Goal: Find specific page/section: Find specific page/section

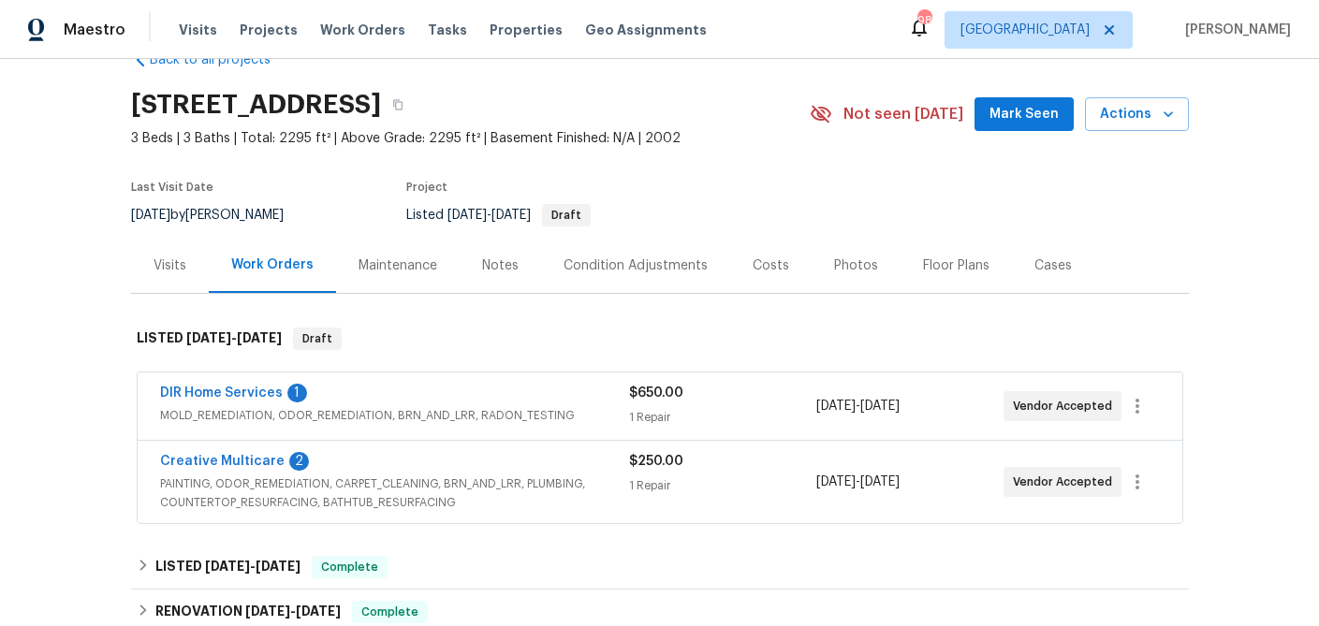
scroll to position [56, 0]
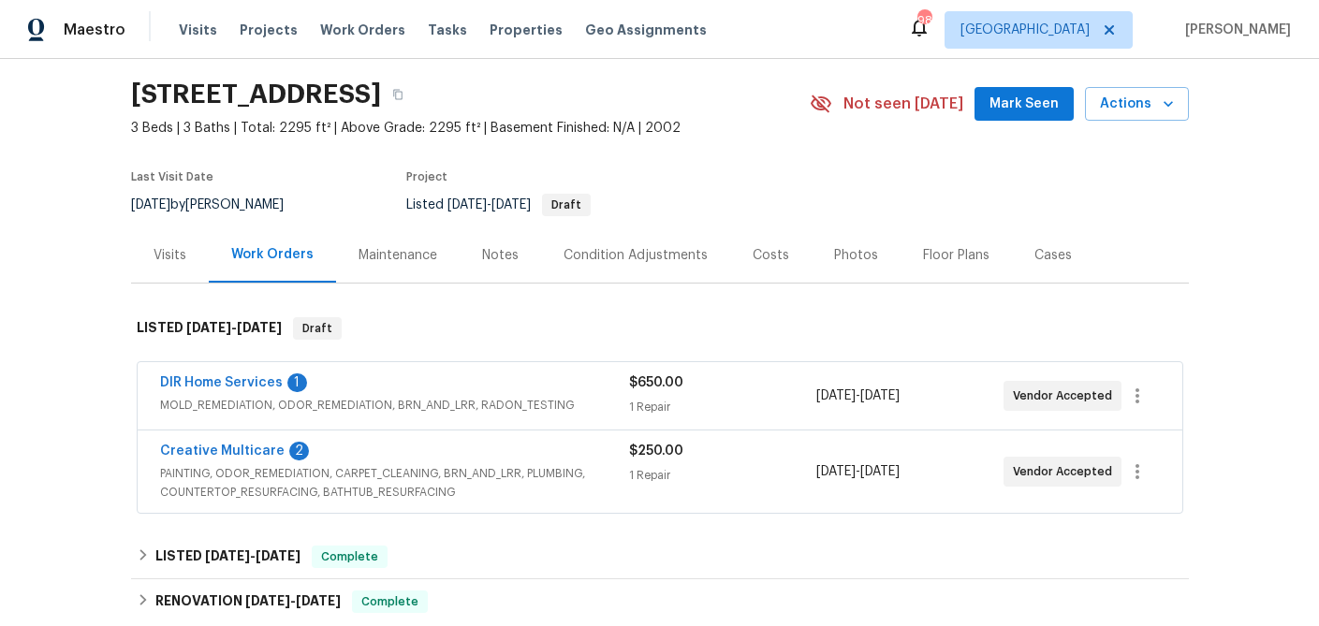
click at [372, 392] on div "DIR Home Services 1" at bounding box center [394, 385] width 469 height 22
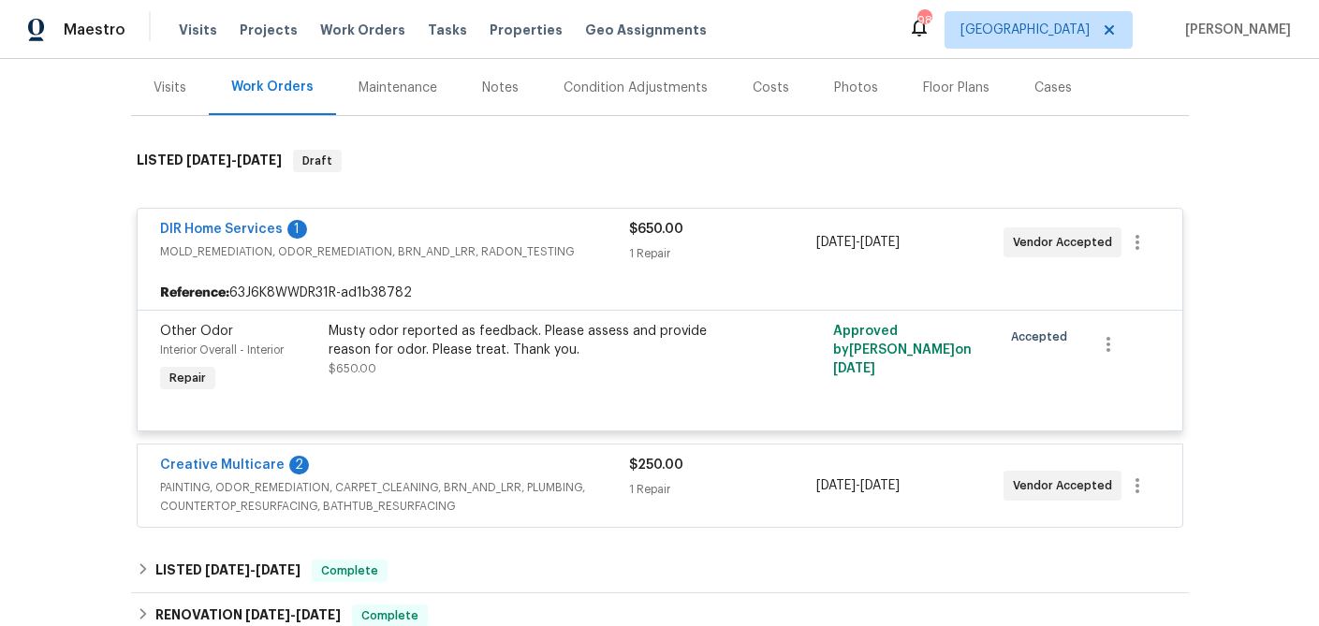
scroll to position [196, 0]
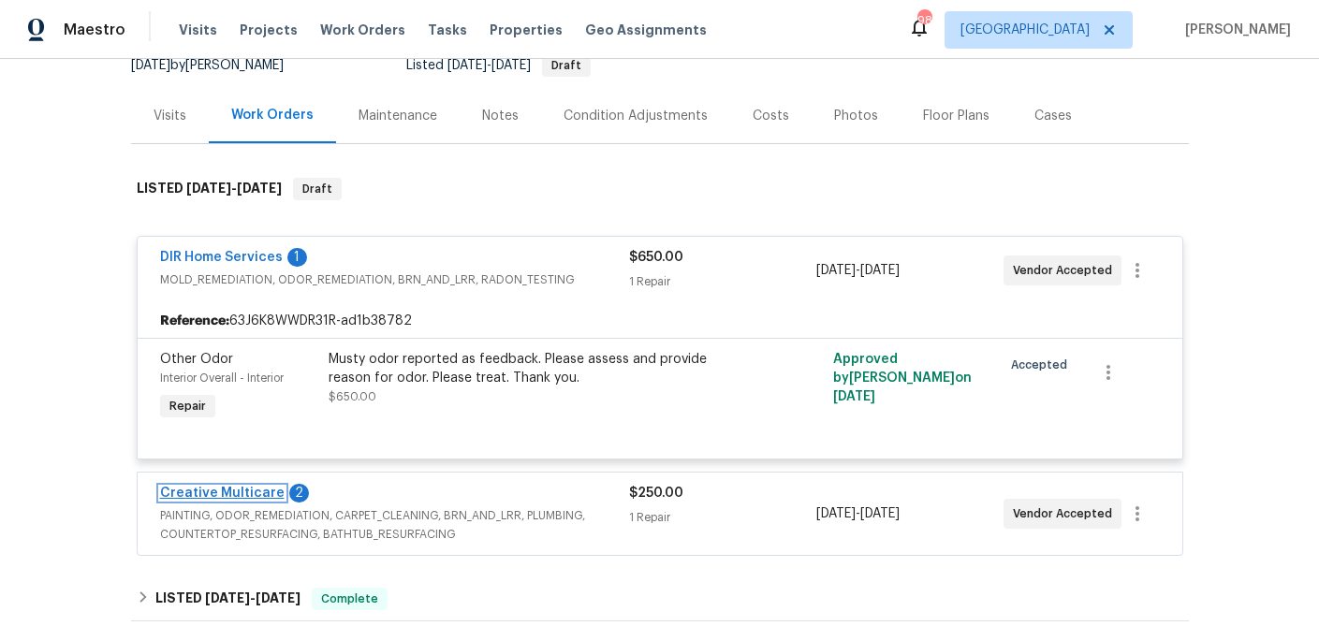
click at [240, 490] on link "Creative Multicare" at bounding box center [222, 493] width 125 height 13
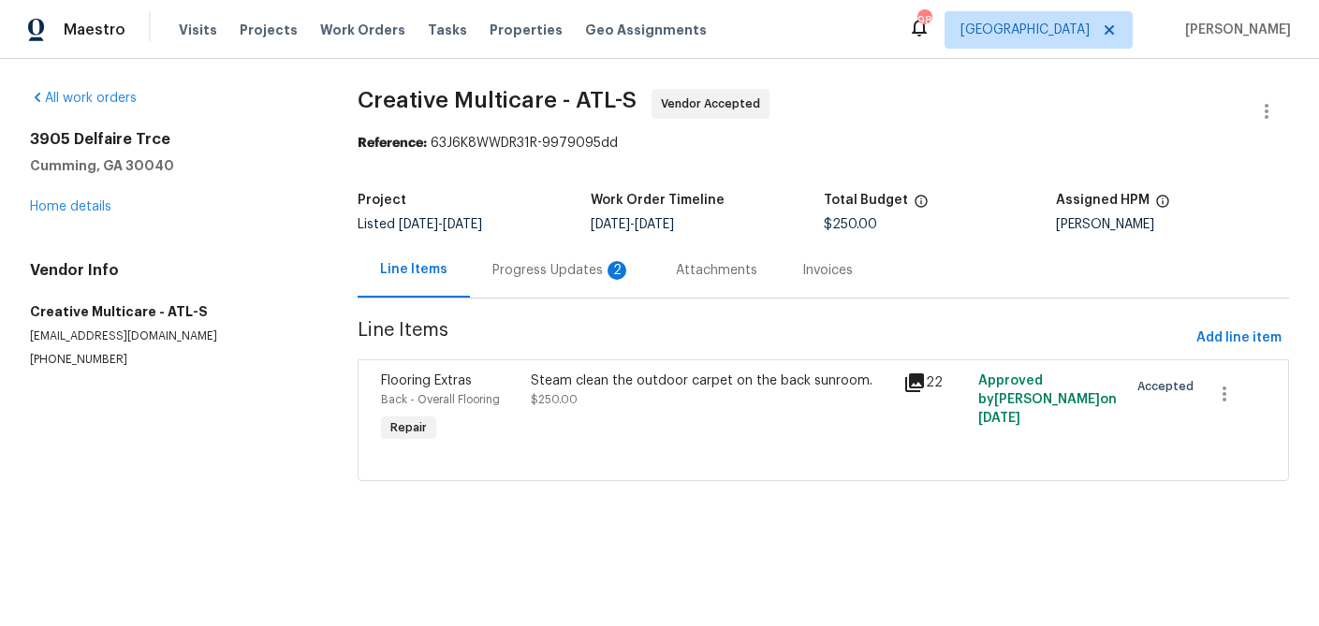
click at [916, 378] on icon at bounding box center [914, 383] width 19 height 19
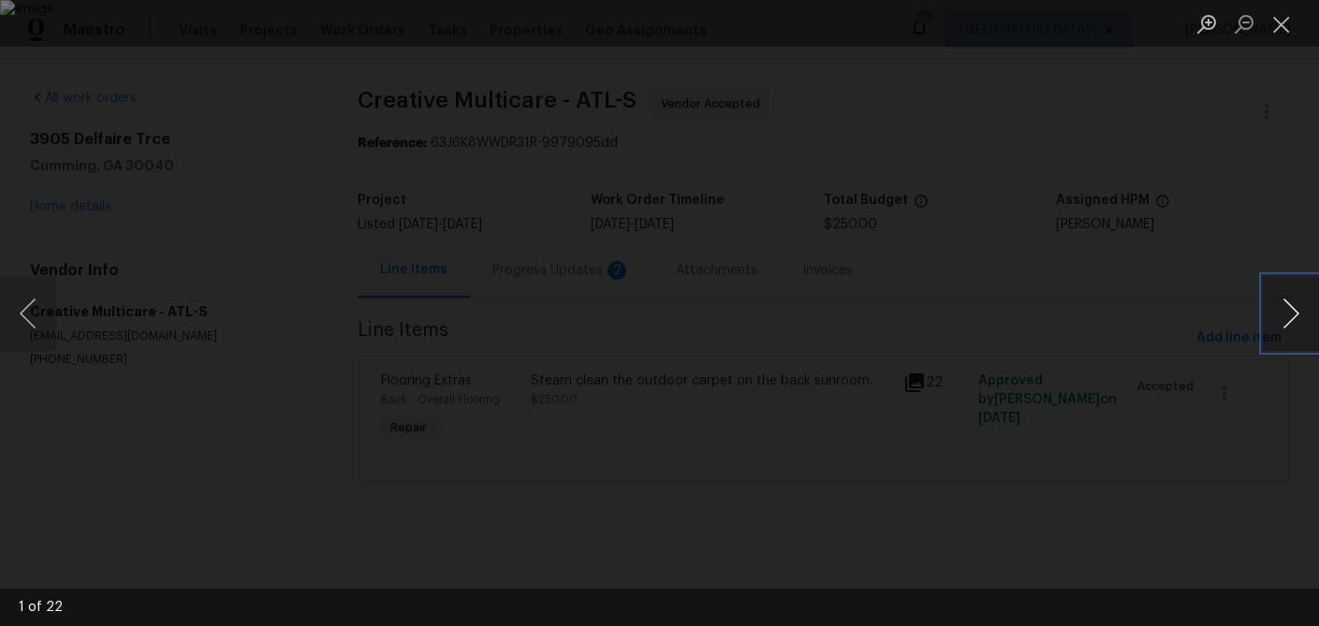
click at [1307, 304] on button "Next image" at bounding box center [1291, 313] width 56 height 75
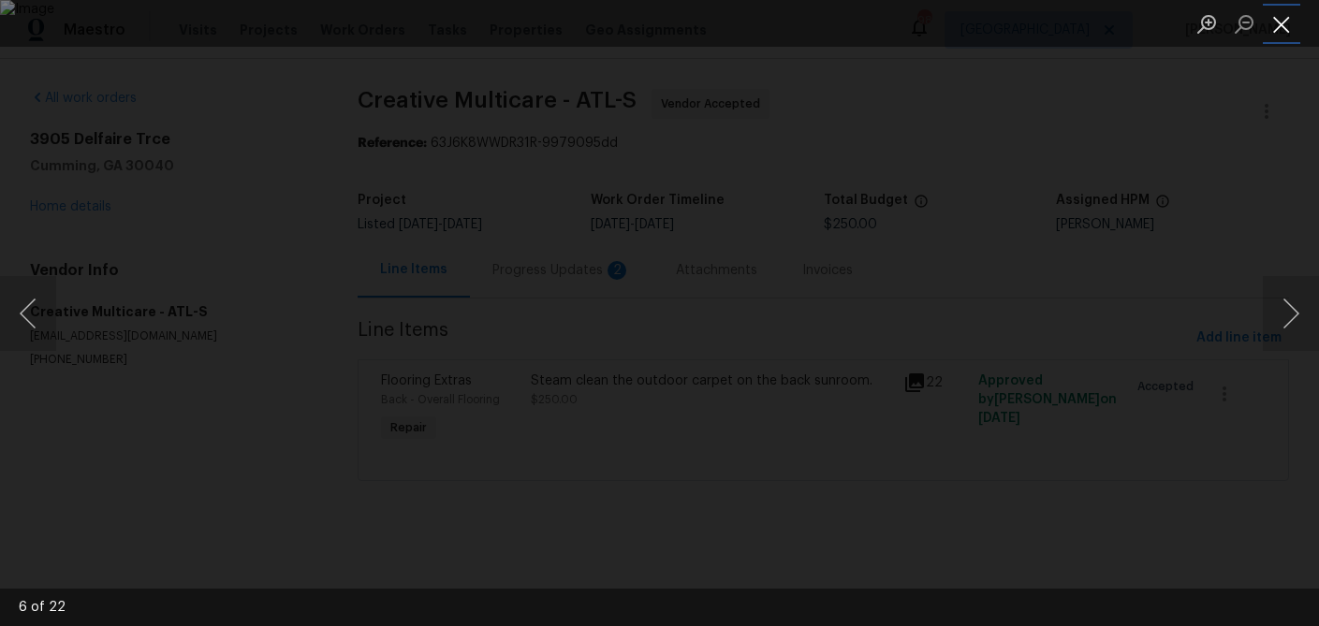
click at [1279, 27] on button "Close lightbox" at bounding box center [1281, 23] width 37 height 33
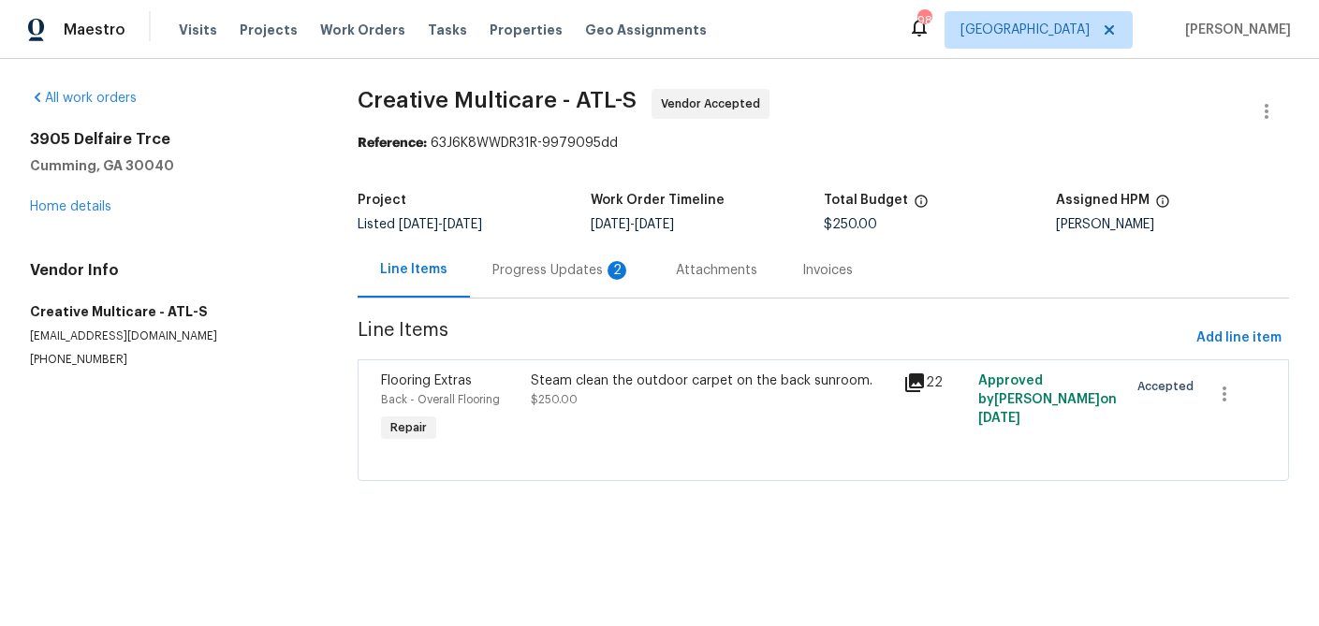
click at [65, 213] on div "3905 Delfaire Trce Cumming, GA 30040 Home details" at bounding box center [171, 173] width 283 height 86
click at [69, 204] on link "Home details" at bounding box center [70, 206] width 81 height 13
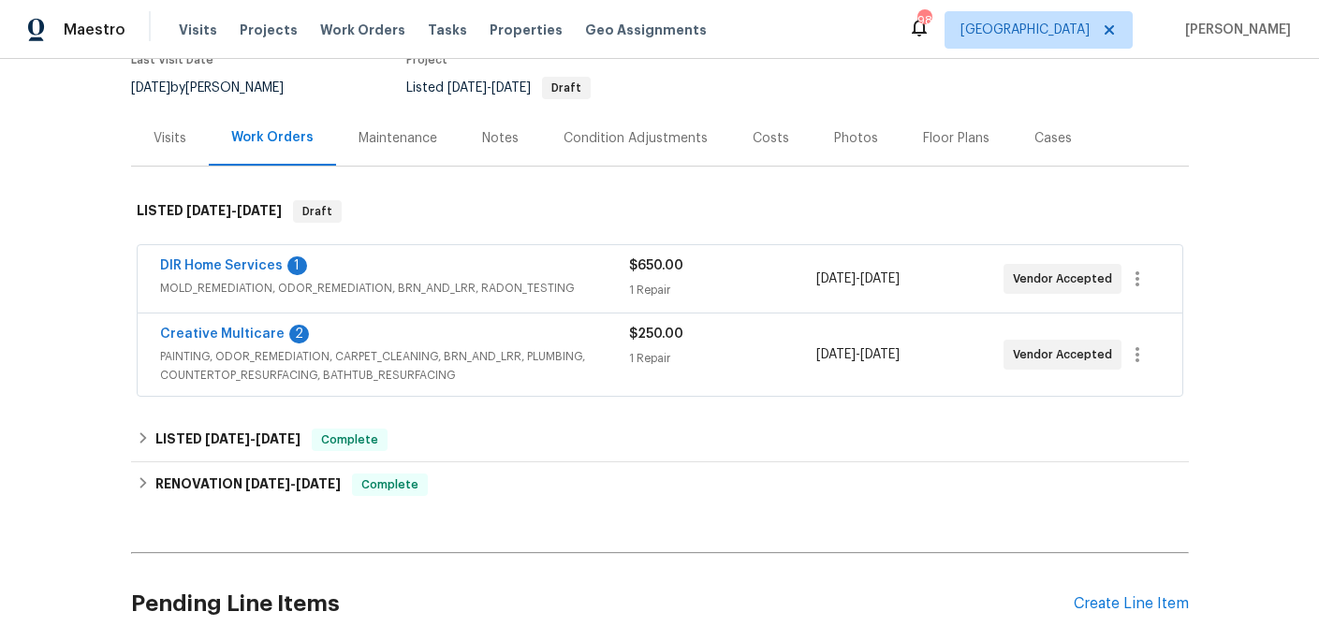
scroll to position [185, 0]
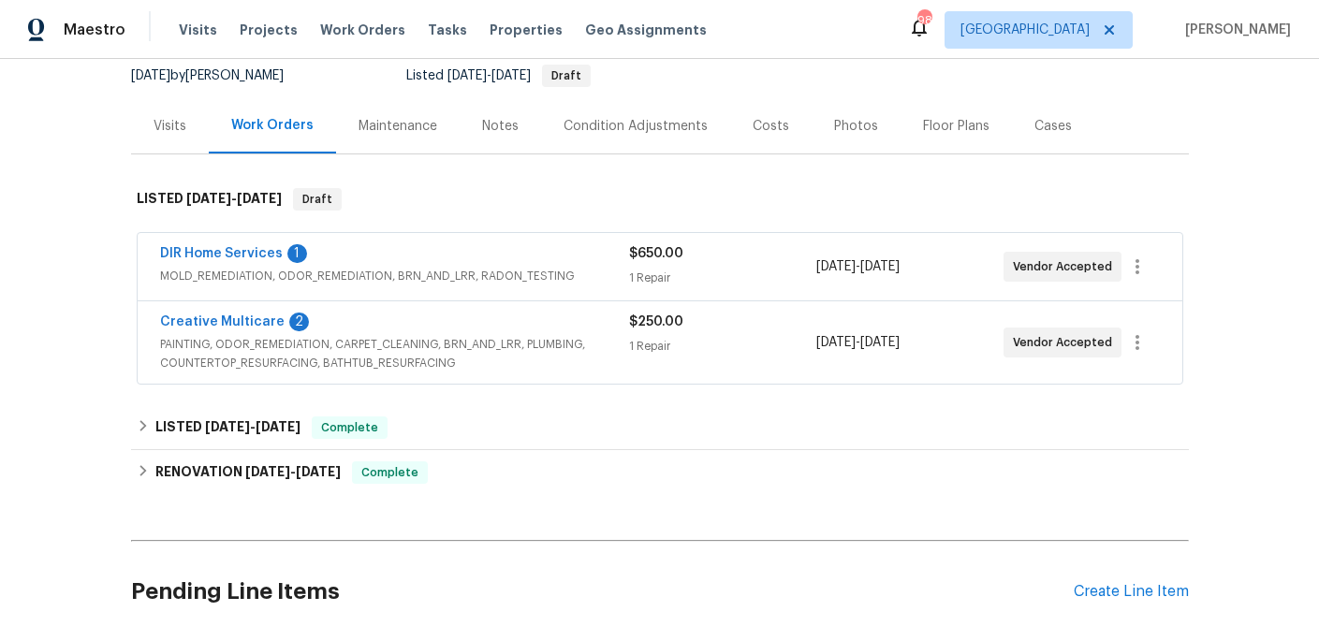
click at [191, 268] on span "MOLD_REMEDIATION, ODOR_REMEDIATION, BRN_AND_LRR, RADON_TESTING" at bounding box center [394, 276] width 469 height 19
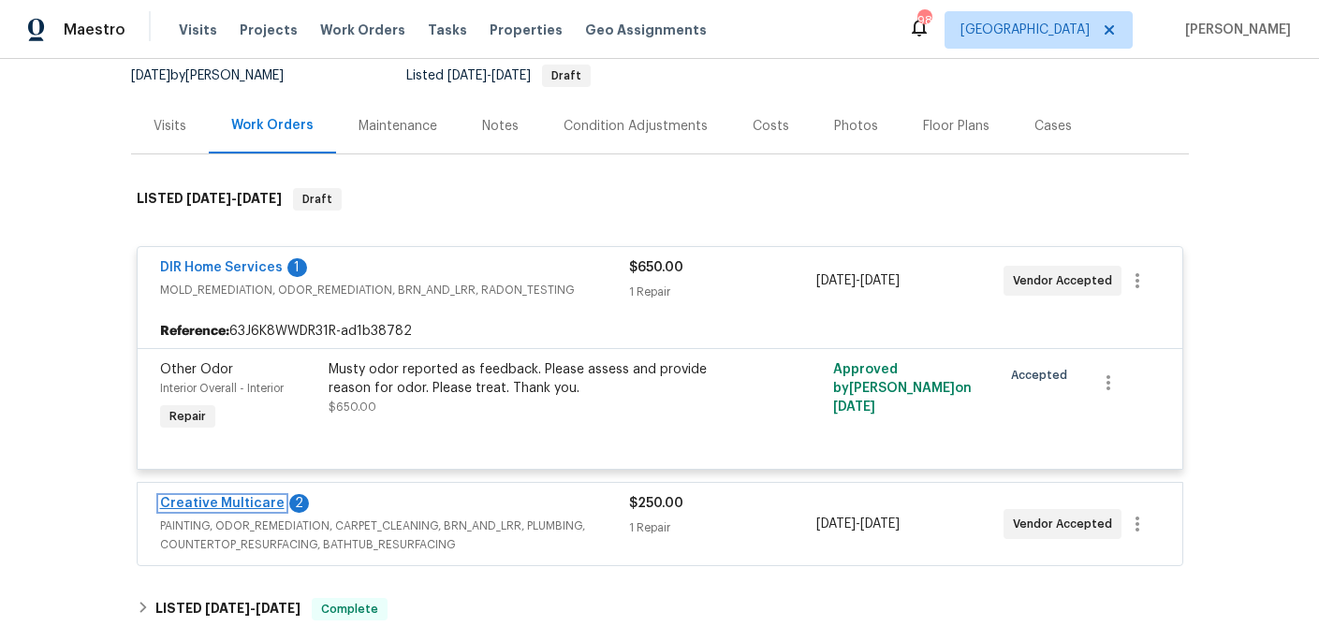
click at [222, 502] on link "Creative Multicare" at bounding box center [222, 503] width 125 height 13
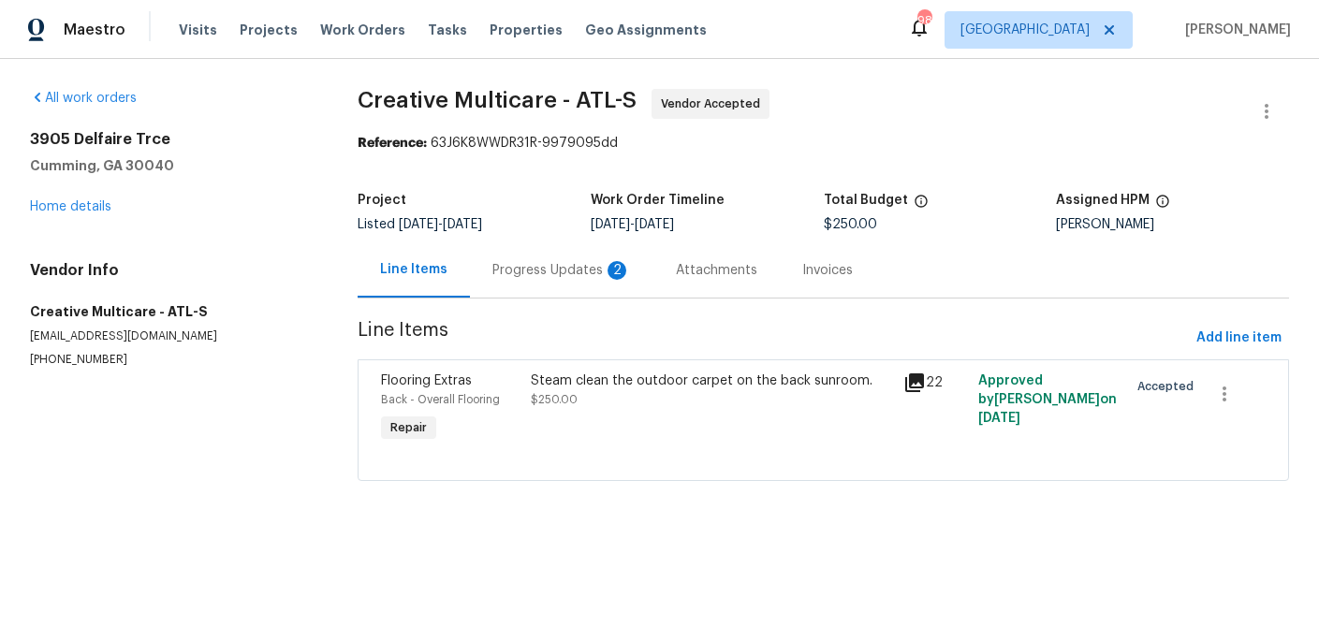
click at [548, 261] on div "Progress Updates 2" at bounding box center [562, 270] width 139 height 19
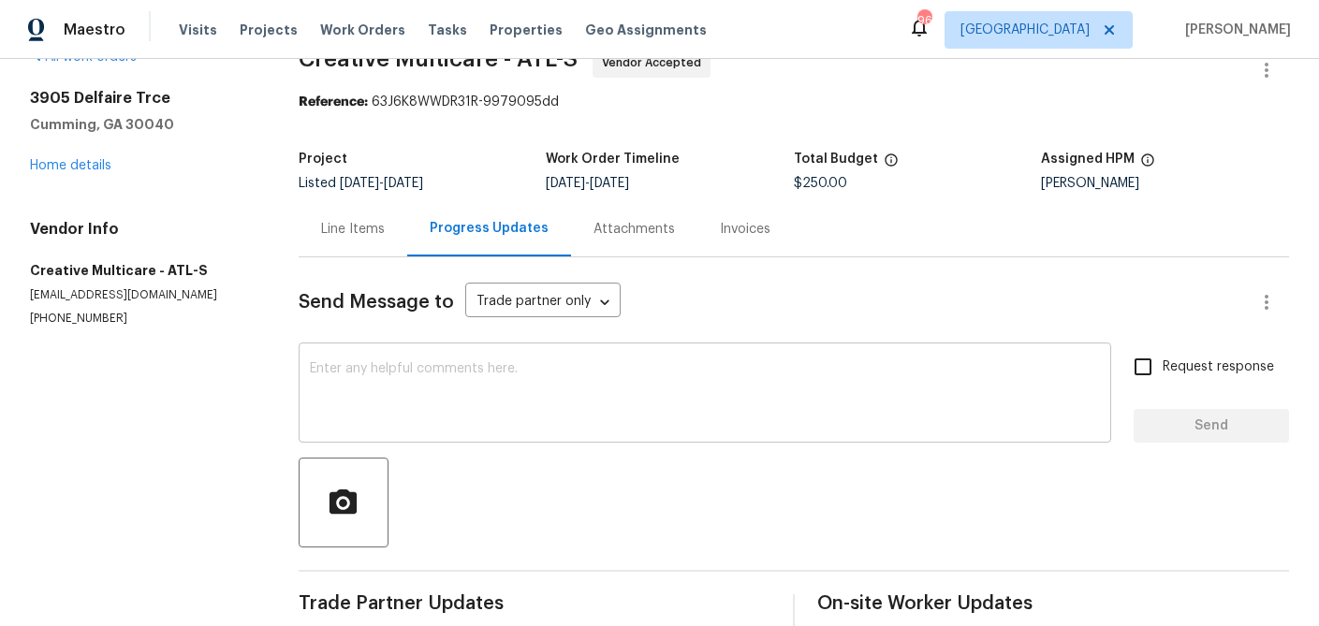
scroll to position [35, 0]
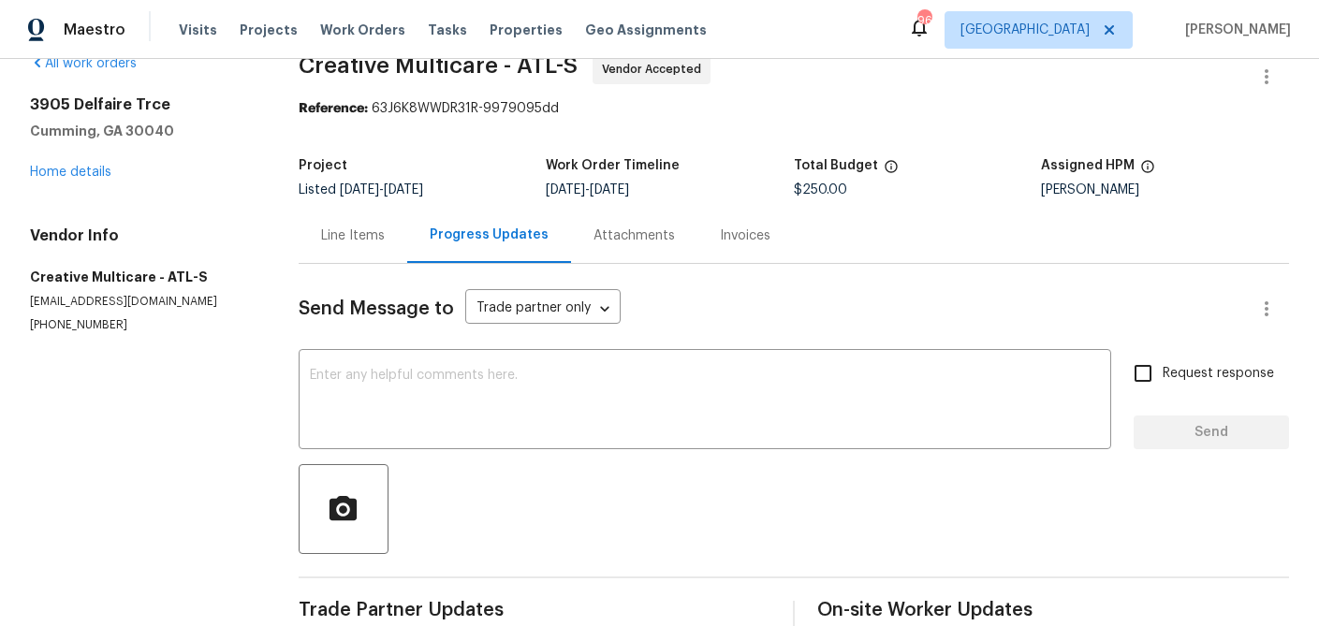
drag, startPoint x: 383, startPoint y: 235, endPoint x: 401, endPoint y: 253, distance: 25.2
click at [383, 235] on div "Line Items" at bounding box center [353, 236] width 64 height 19
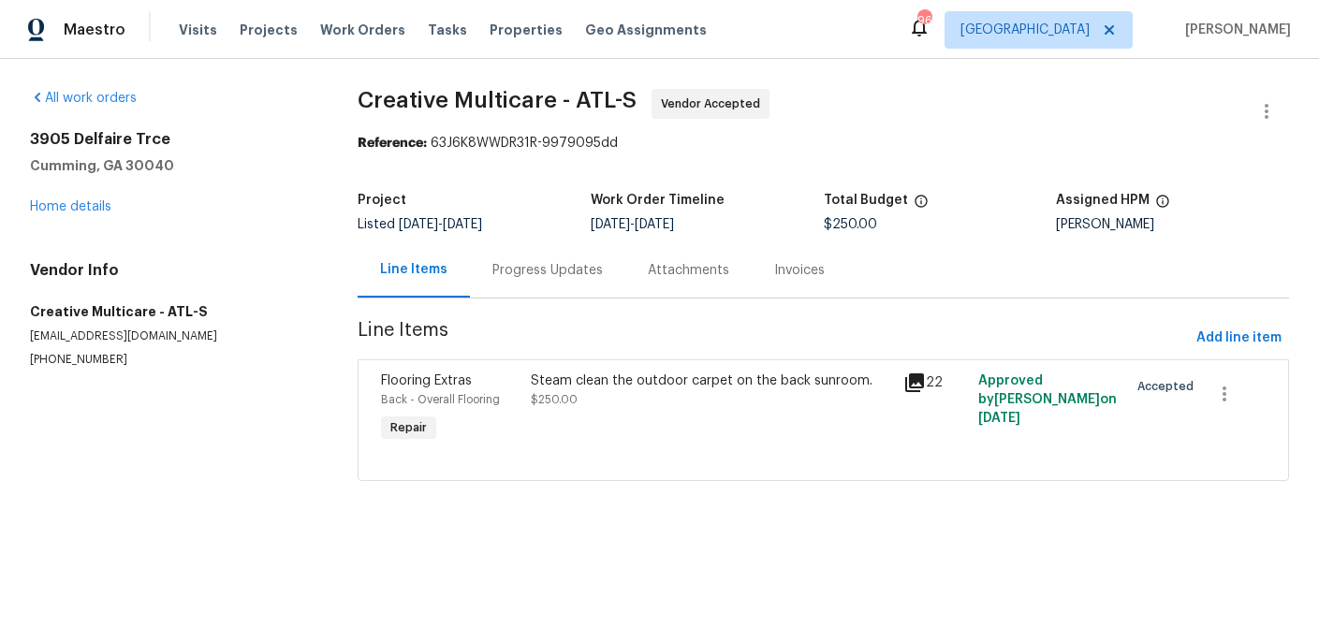
click at [917, 376] on icon at bounding box center [914, 383] width 19 height 19
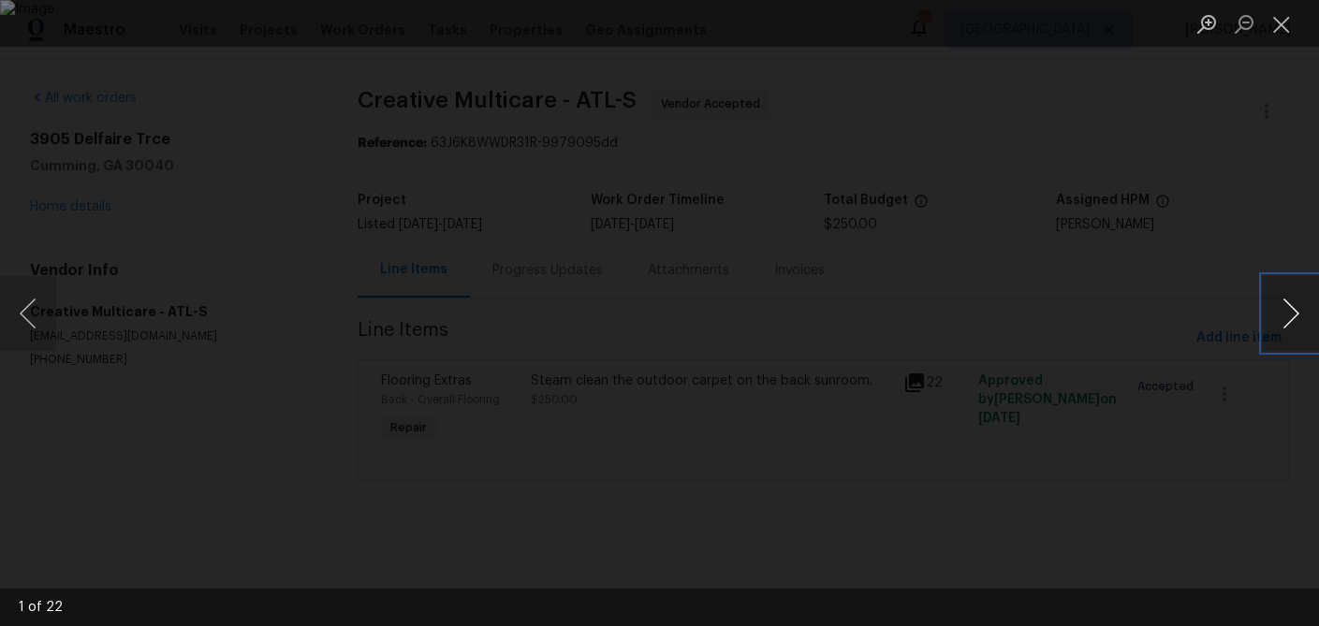
click at [1287, 316] on button "Next image" at bounding box center [1291, 313] width 56 height 75
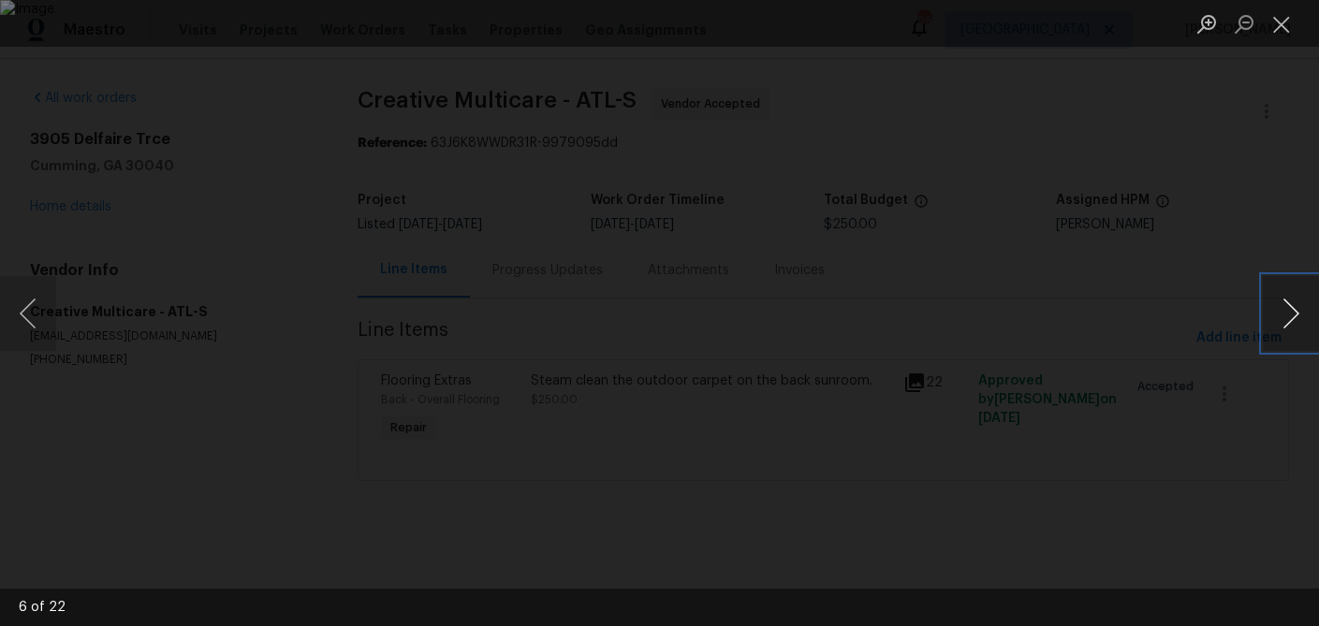
click at [1287, 316] on button "Next image" at bounding box center [1291, 313] width 56 height 75
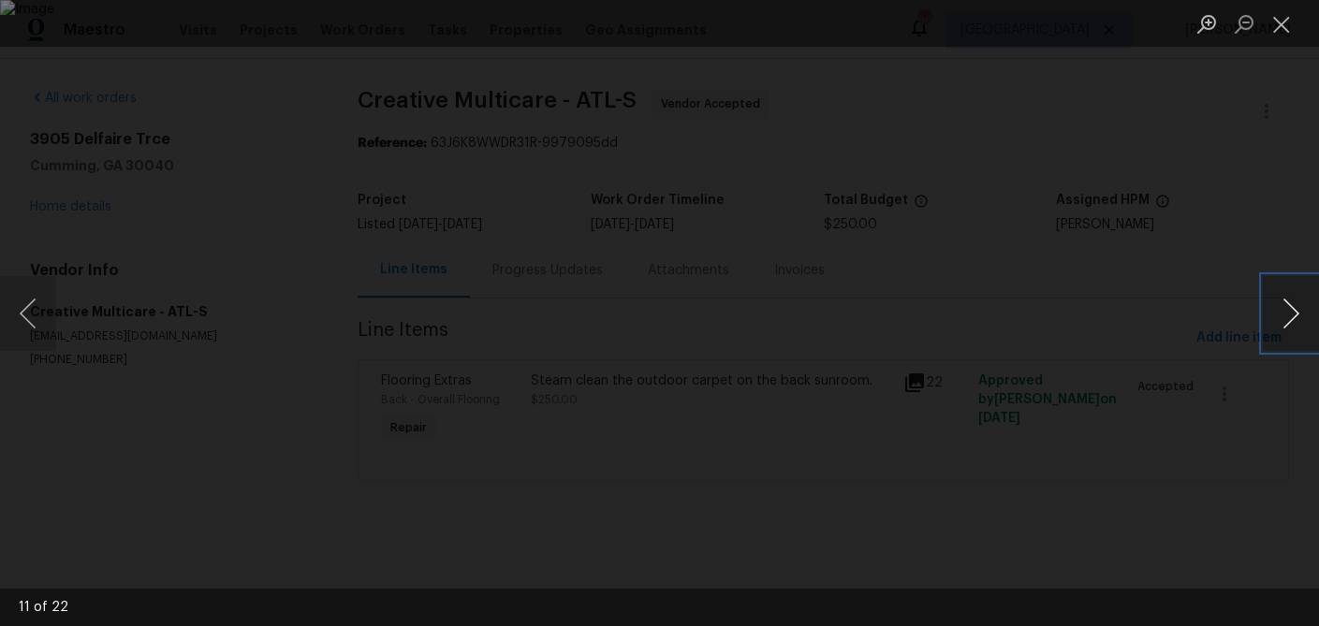
click at [1287, 316] on button "Next image" at bounding box center [1291, 313] width 56 height 75
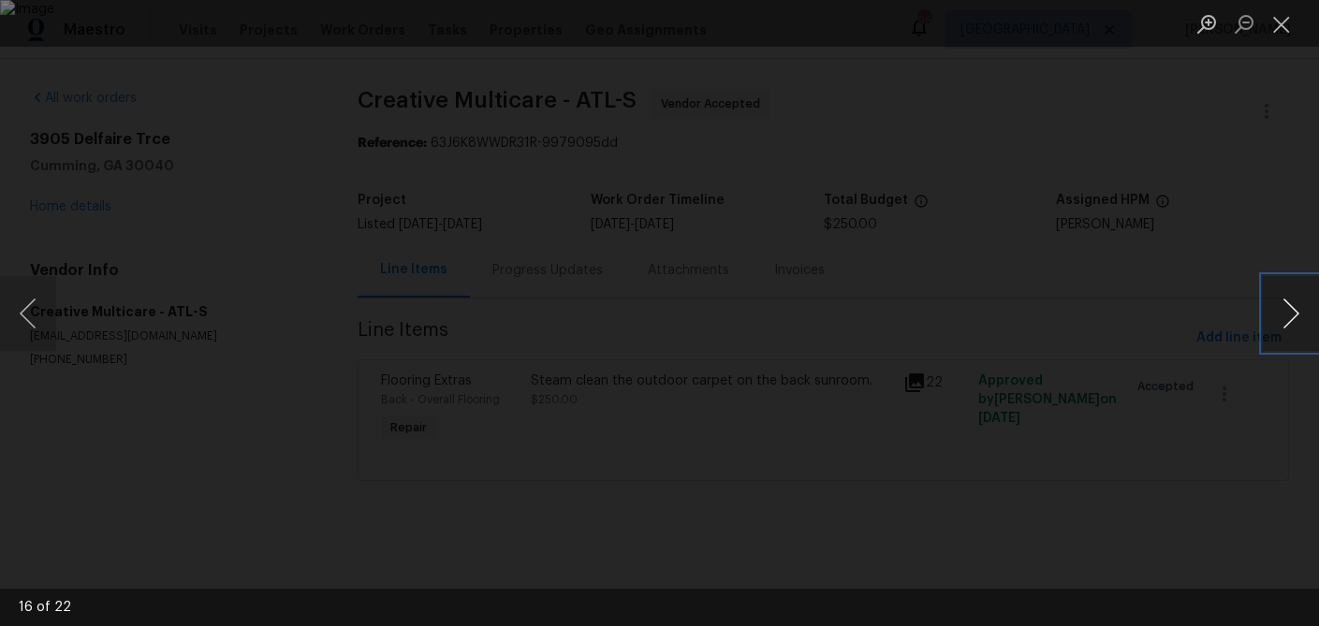
click at [1287, 316] on button "Next image" at bounding box center [1291, 313] width 56 height 75
click at [1283, 28] on button "Close lightbox" at bounding box center [1281, 23] width 37 height 33
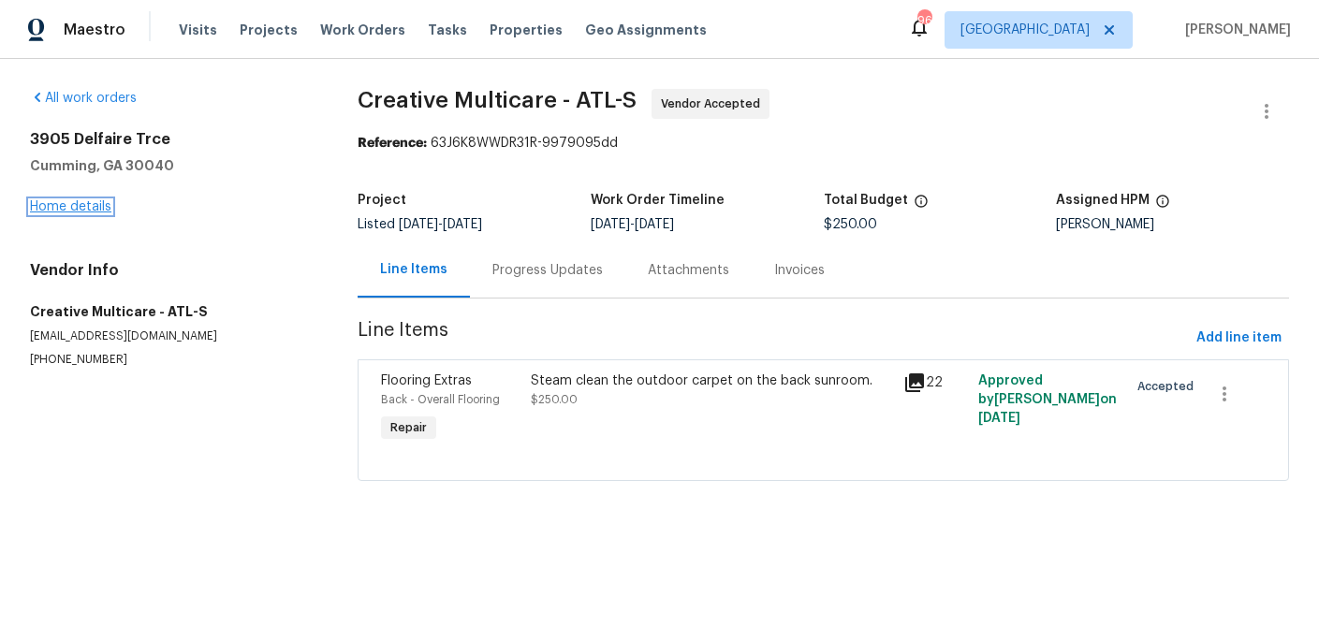
click at [78, 209] on link "Home details" at bounding box center [70, 206] width 81 height 13
